Goal: Task Accomplishment & Management: Use online tool/utility

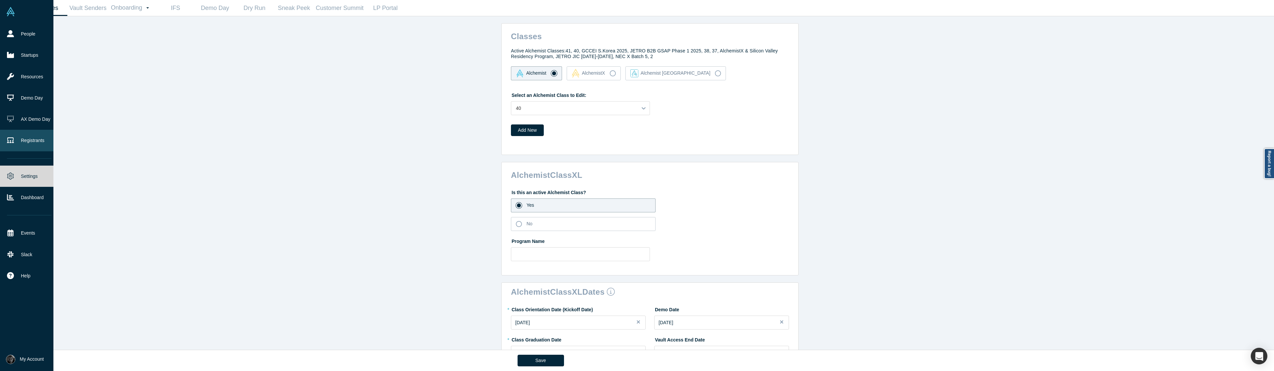
scroll to position [398, 0]
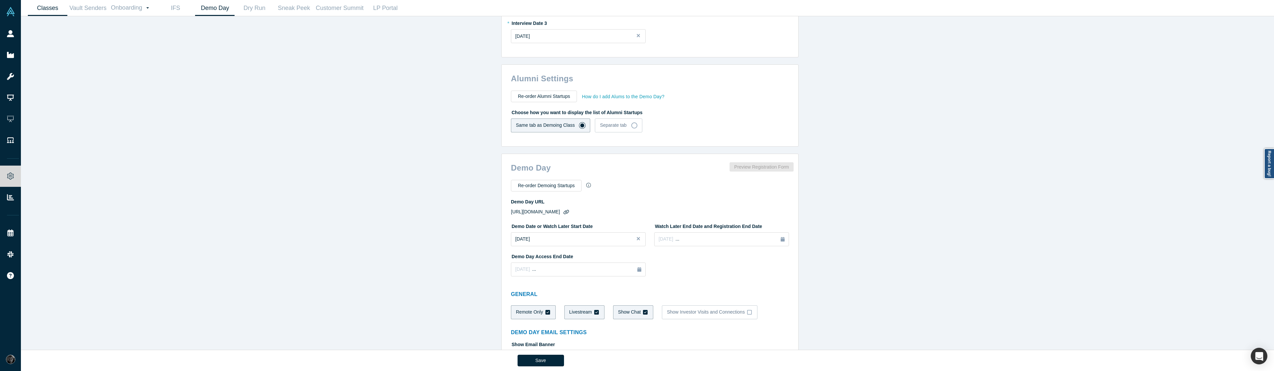
click at [225, 14] on link "Demo Day" at bounding box center [214, 8] width 39 height 16
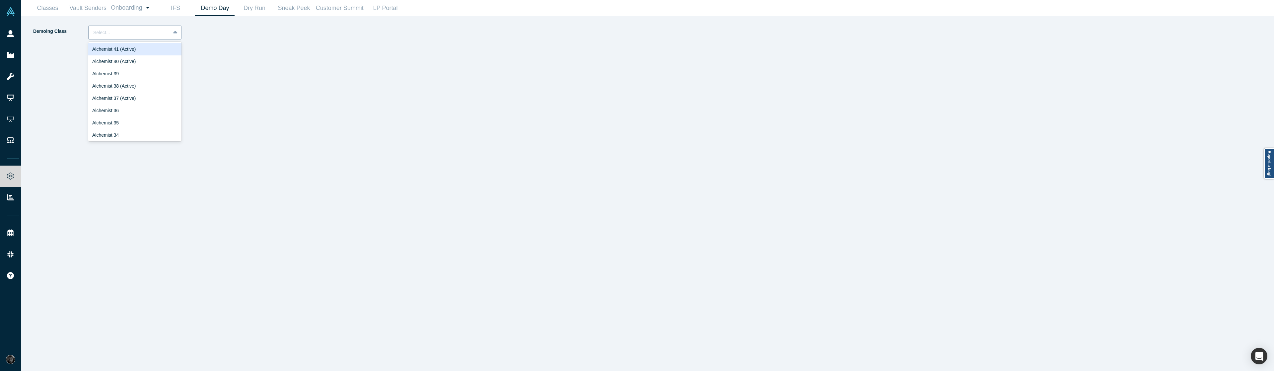
click at [155, 35] on div at bounding box center [129, 33] width 72 height 8
click at [146, 63] on div "Alchemist 40 (Active)" at bounding box center [134, 61] width 93 height 12
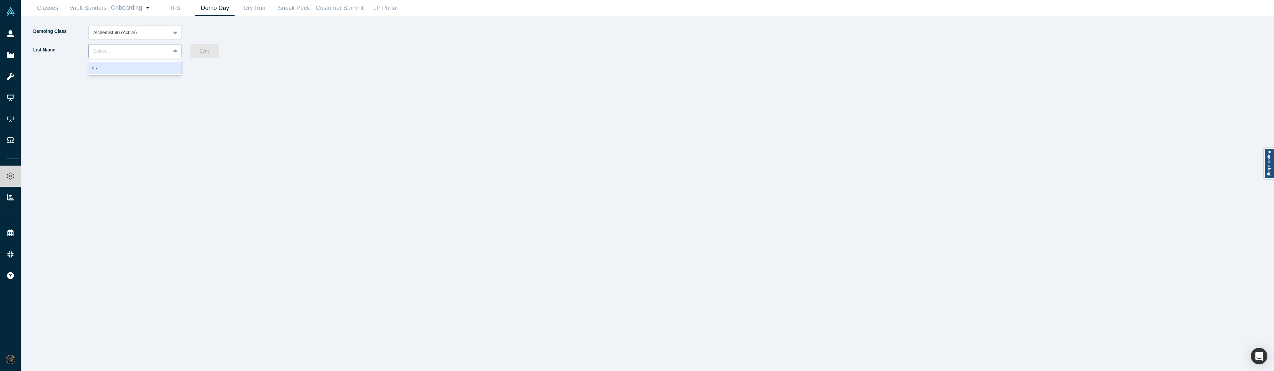
click at [146, 52] on div "Select..." at bounding box center [129, 51] width 72 height 7
click at [360, 27] on div "Demoing Class Alchemist 40 (Active)" at bounding box center [340, 35] width 615 height 19
click at [152, 35] on div at bounding box center [129, 33] width 72 height 8
click at [140, 73] on div "Alchemist 39" at bounding box center [134, 74] width 93 height 12
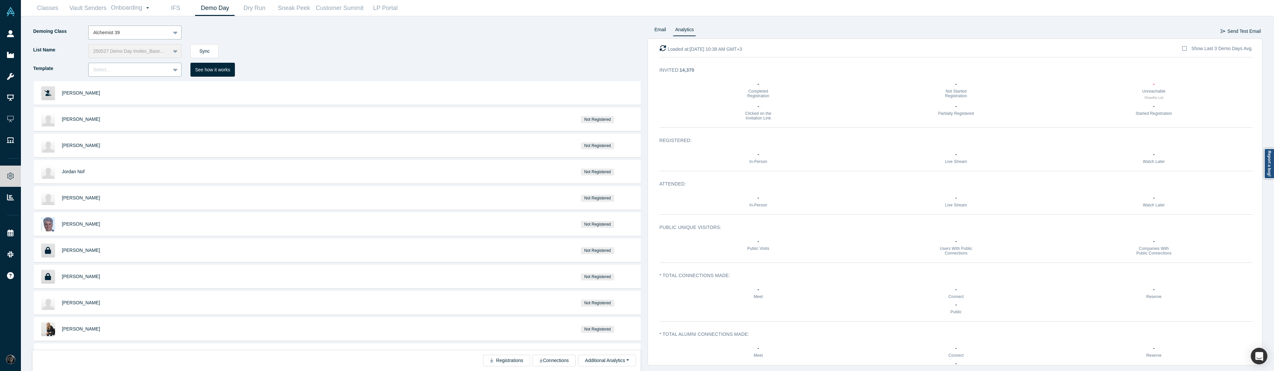
click at [167, 66] on div "Select..." at bounding box center [130, 70] width 82 height 8
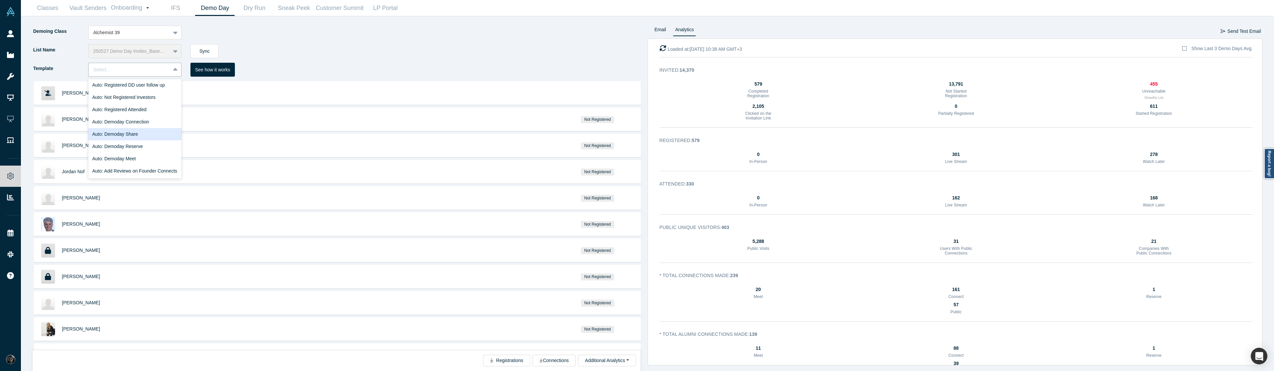
scroll to position [91, 0]
click at [142, 158] on div "Auto: Demoday Connection" at bounding box center [134, 155] width 93 height 12
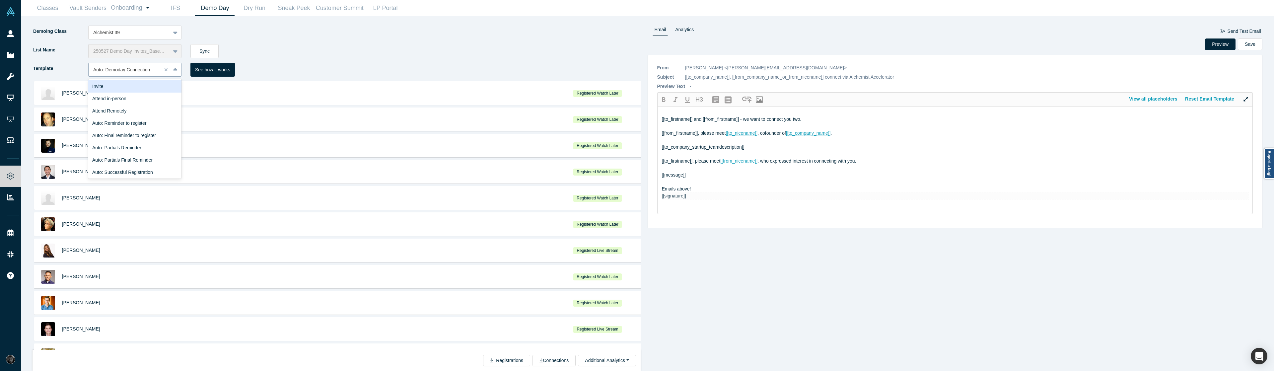
click at [135, 67] on div at bounding box center [125, 70] width 64 height 8
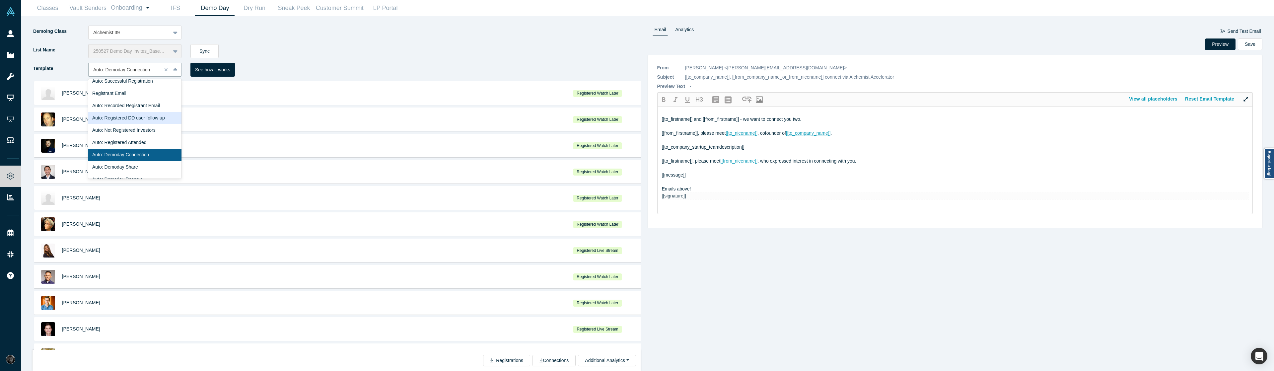
scroll to position [51, 0]
click at [143, 123] on div "Auto: Successful Registration" at bounding box center [134, 121] width 93 height 12
